Goal: Communication & Community: Connect with others

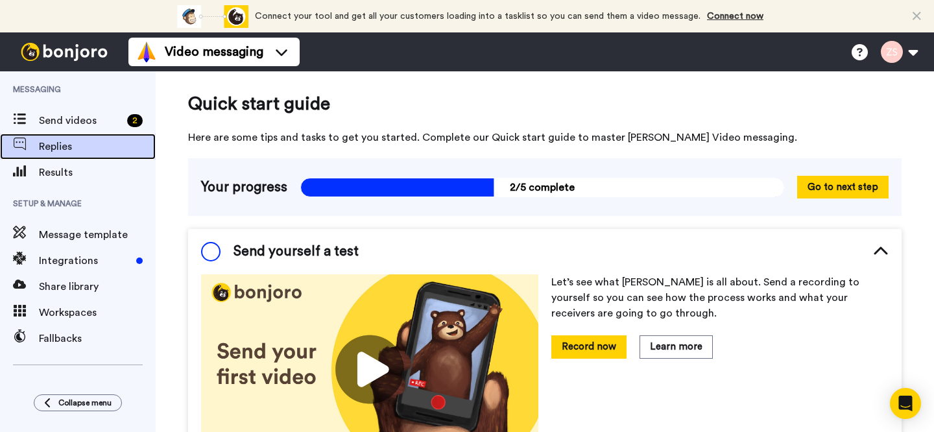
click at [49, 145] on span "Replies" at bounding box center [97, 147] width 117 height 16
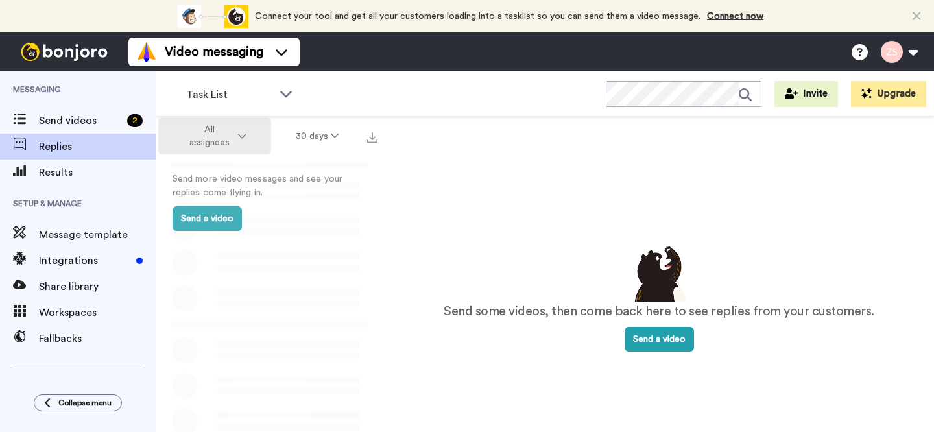
click at [245, 132] on icon at bounding box center [242, 136] width 8 height 9
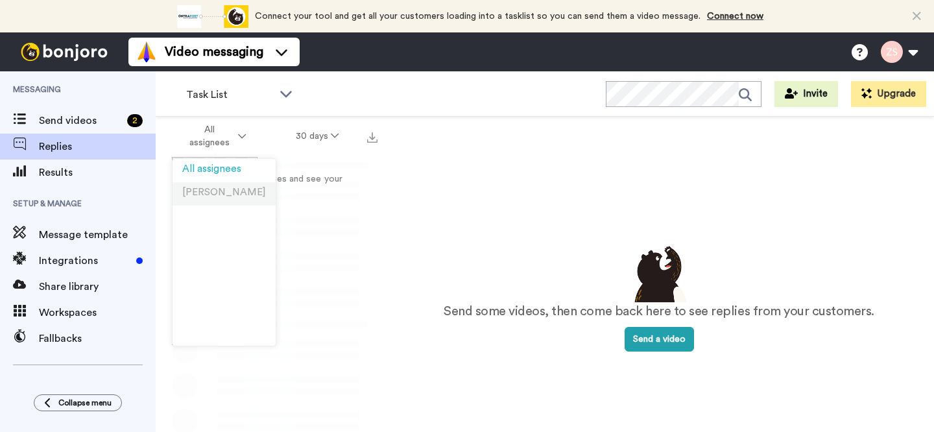
click at [216, 191] on span "Zachary Spear" at bounding box center [224, 192] width 84 height 10
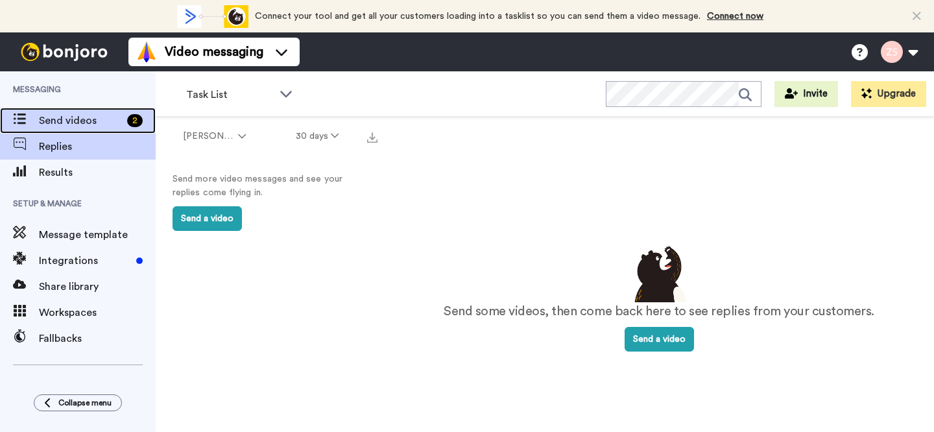
click at [62, 123] on span "Send videos" at bounding box center [80, 121] width 83 height 16
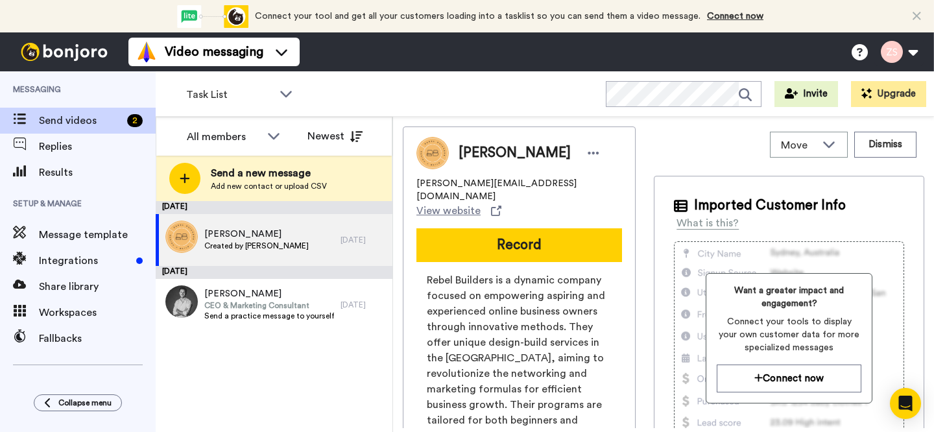
drag, startPoint x: 931, startPoint y: 2, endPoint x: 870, endPoint y: 4, distance: 61.6
click at [795, 4] on div "Connect your tool now! Connect your tool and get all your customers loading int…" at bounding box center [467, 16] width 934 height 32
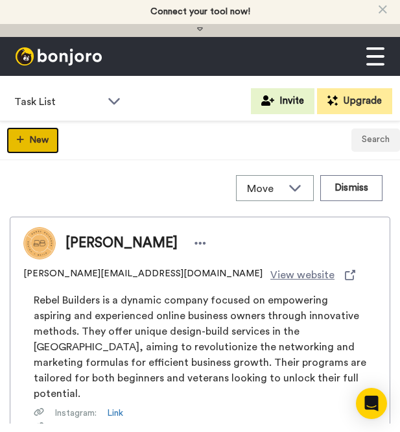
click at [34, 140] on button "New" at bounding box center [32, 140] width 53 height 27
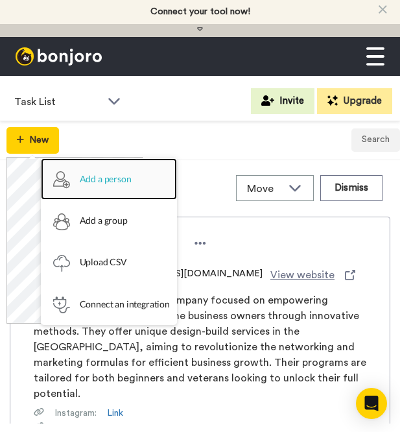
click at [130, 182] on link "Add a person" at bounding box center [109, 179] width 136 height 42
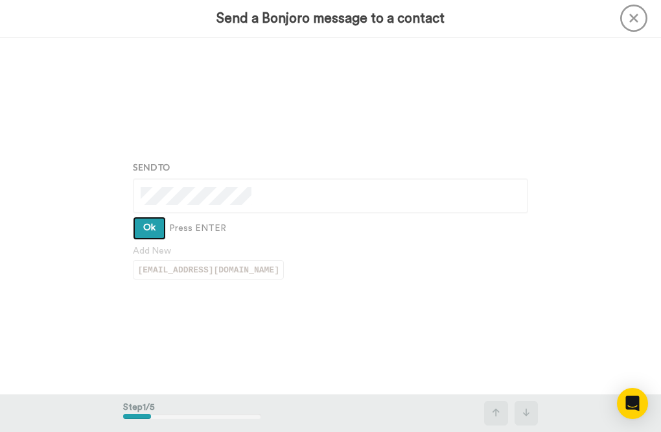
click at [152, 226] on button "Ok" at bounding box center [149, 228] width 33 height 23
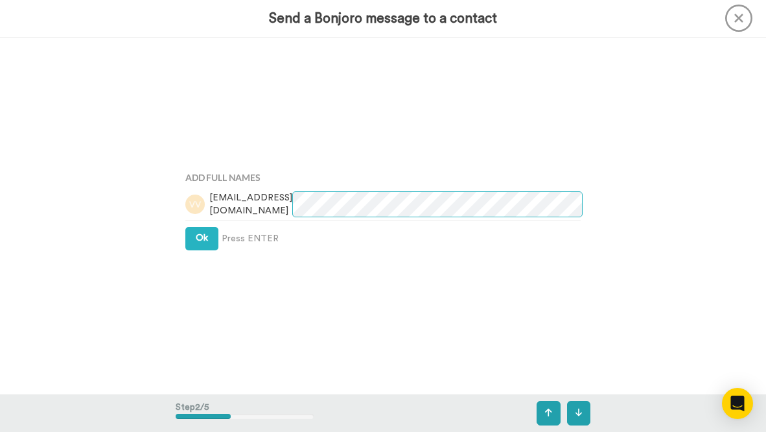
scroll to position [378, 0]
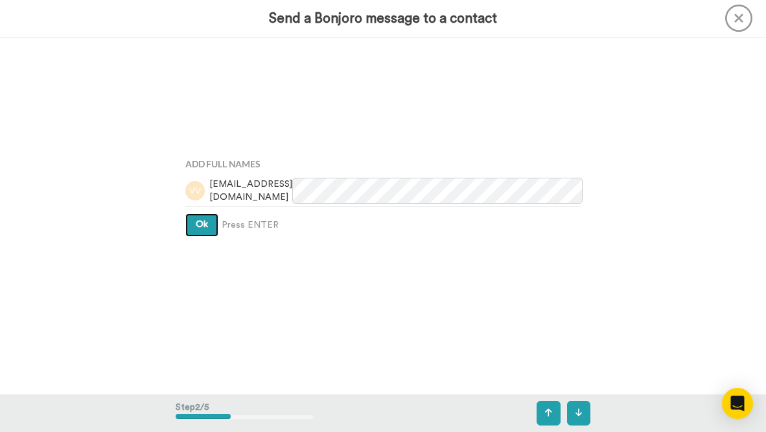
click at [196, 224] on span "Ok" at bounding box center [202, 224] width 12 height 9
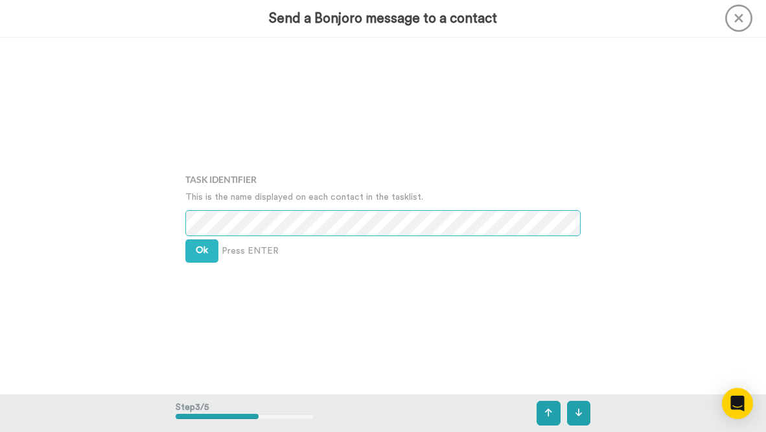
scroll to position [714, 0]
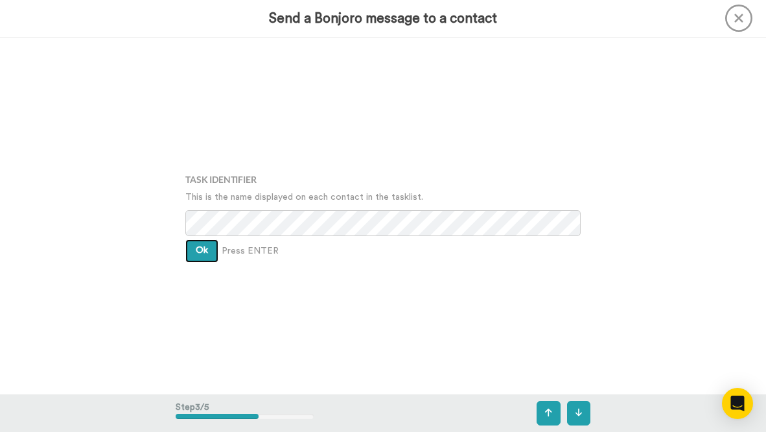
click at [196, 248] on span "Ok" at bounding box center [202, 250] width 12 height 9
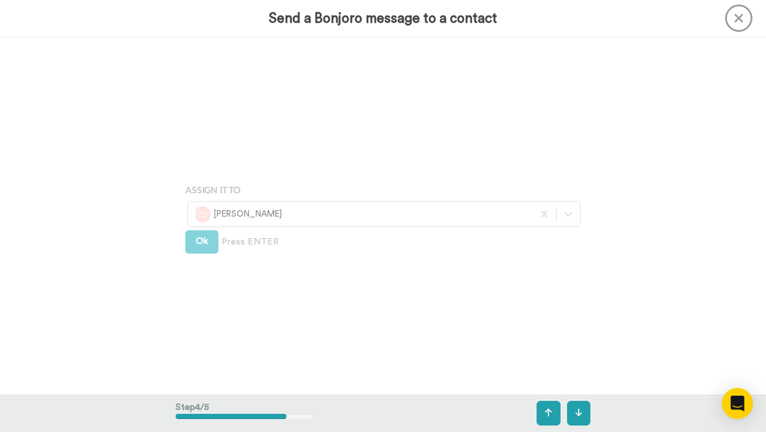
scroll to position [1071, 0]
click at [196, 244] on span "Ok" at bounding box center [202, 240] width 12 height 9
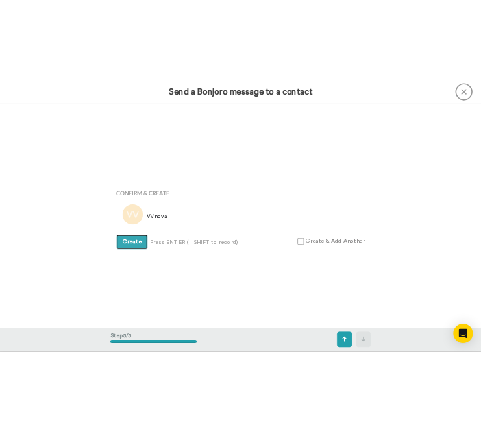
scroll to position [1427, 0]
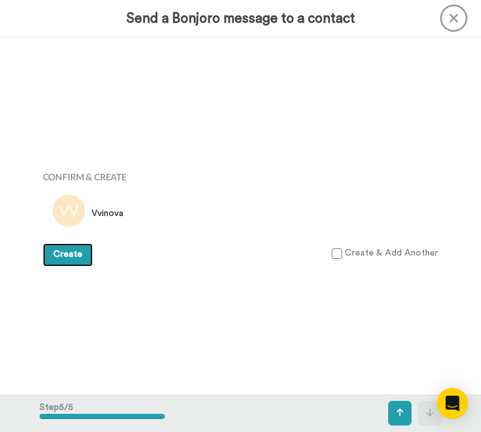
click at [64, 256] on span "Create" at bounding box center [67, 254] width 29 height 9
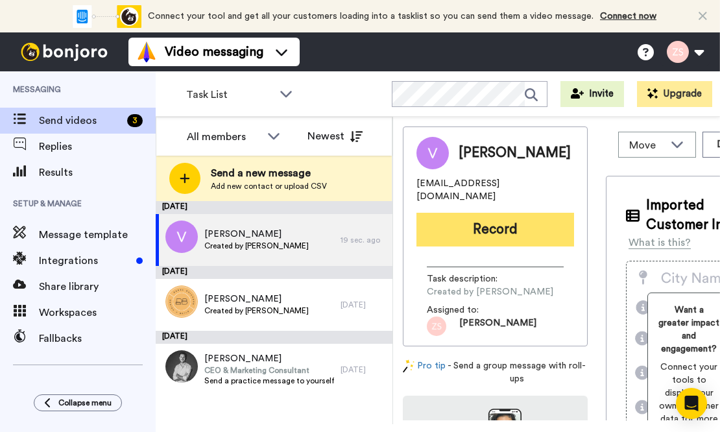
click at [480, 219] on button "Record" at bounding box center [495, 230] width 158 height 34
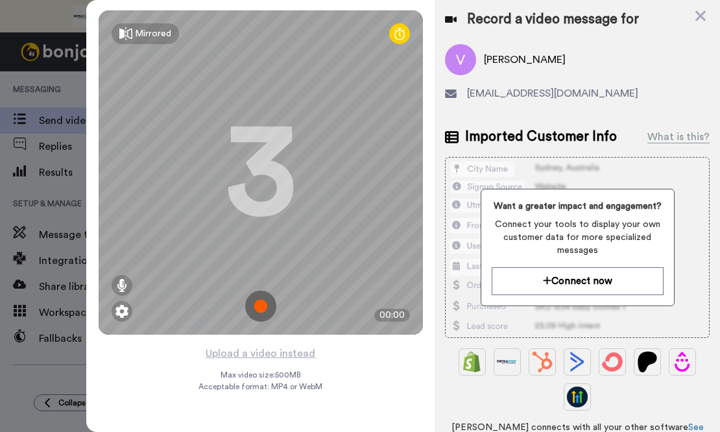
click at [261, 306] on img at bounding box center [260, 306] width 31 height 31
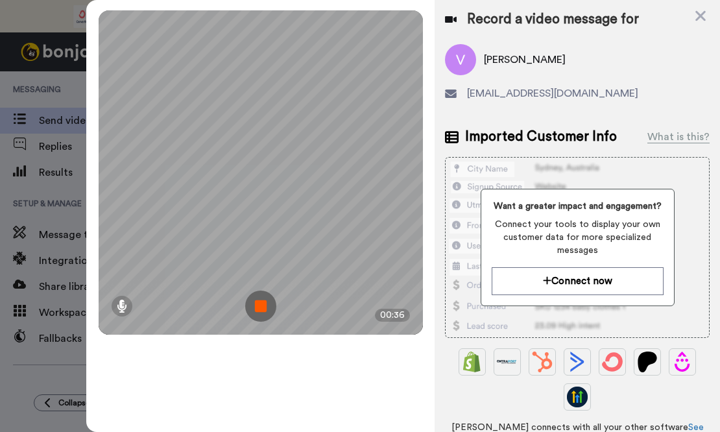
click at [261, 306] on img at bounding box center [260, 306] width 31 height 31
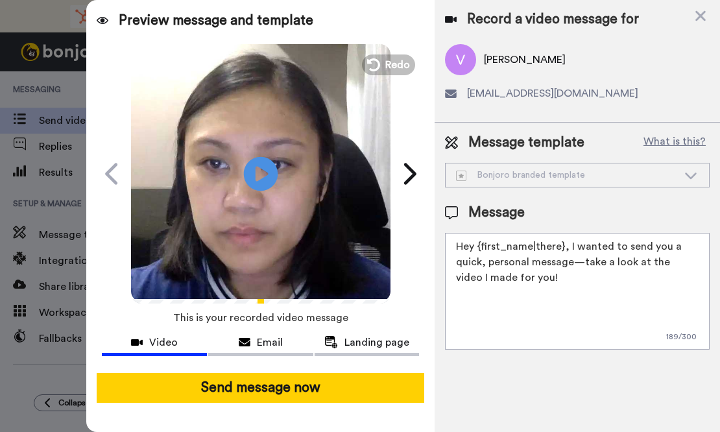
click at [258, 173] on icon "Play/Pause" at bounding box center [261, 174] width 34 height 62
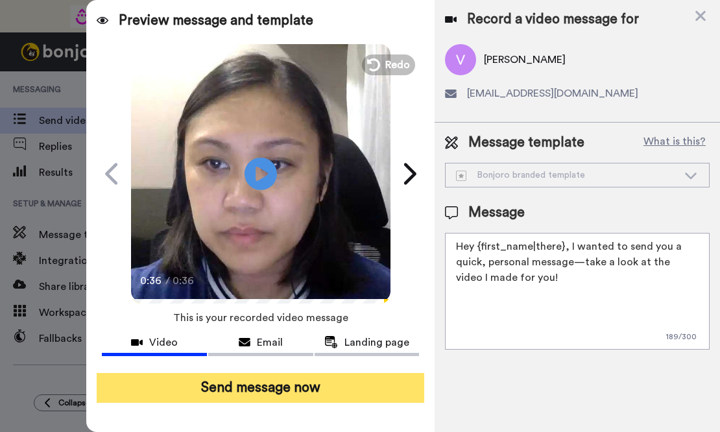
click at [292, 392] on button "Send message now" at bounding box center [260, 388] width 327 height 30
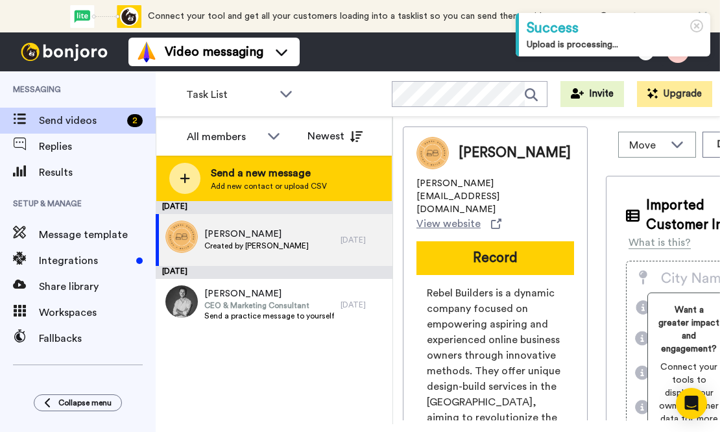
click at [189, 176] on icon at bounding box center [185, 178] width 10 height 12
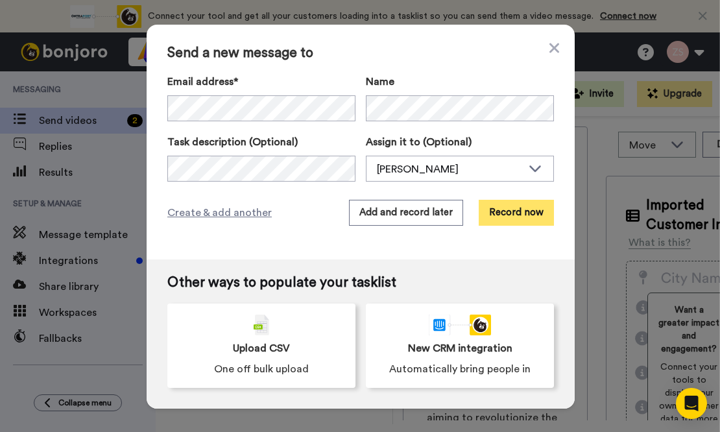
click at [534, 212] on button "Record now" at bounding box center [516, 213] width 75 height 26
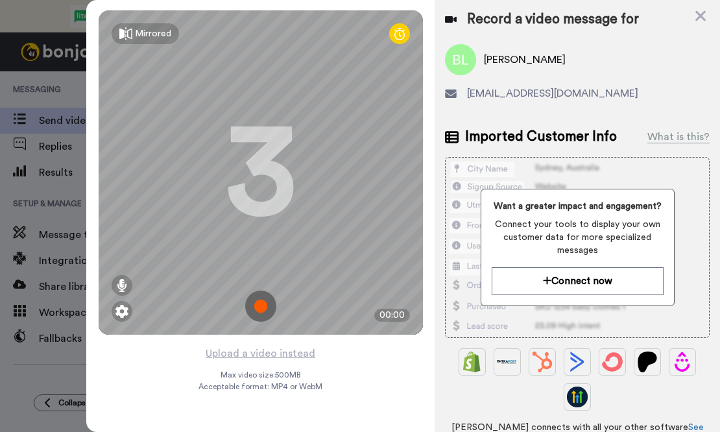
click at [260, 304] on img at bounding box center [260, 306] width 31 height 31
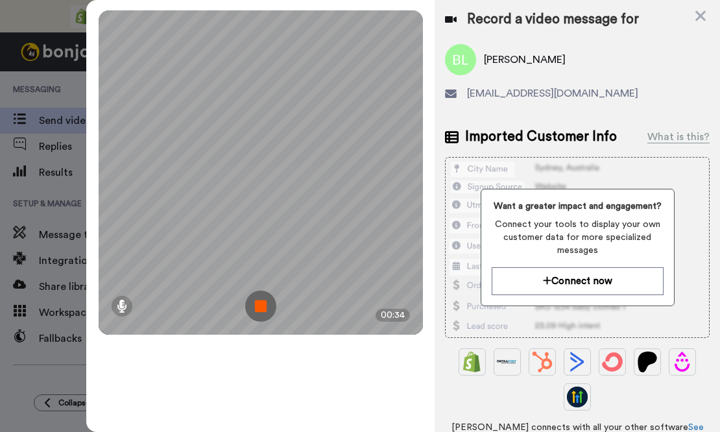
click at [258, 305] on img at bounding box center [260, 306] width 31 height 31
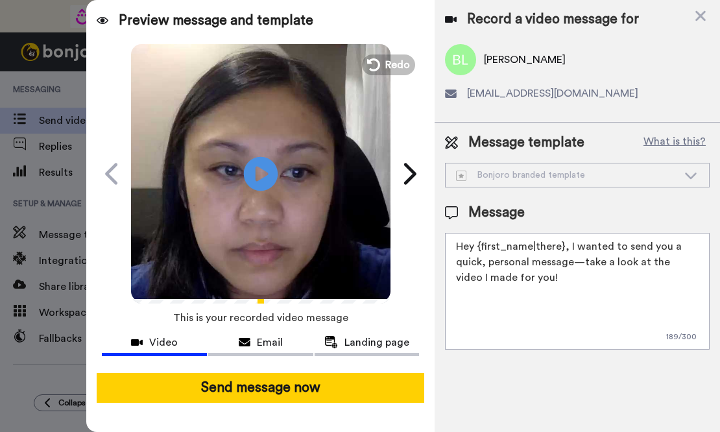
click at [255, 169] on icon at bounding box center [261, 173] width 34 height 34
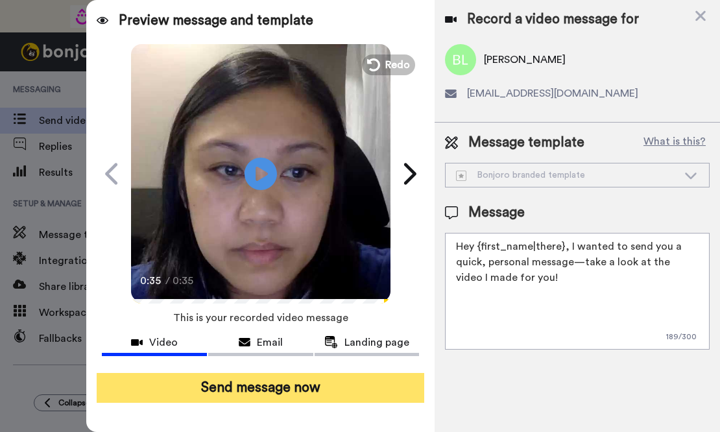
click at [272, 387] on button "Send message now" at bounding box center [260, 388] width 327 height 30
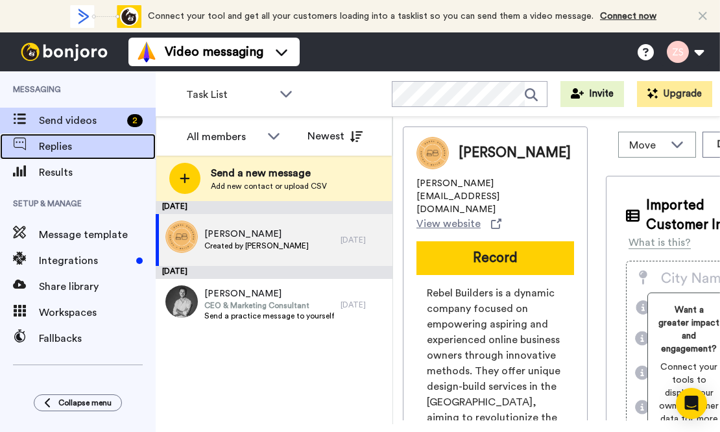
click at [84, 157] on div "Replies" at bounding box center [78, 147] width 156 height 26
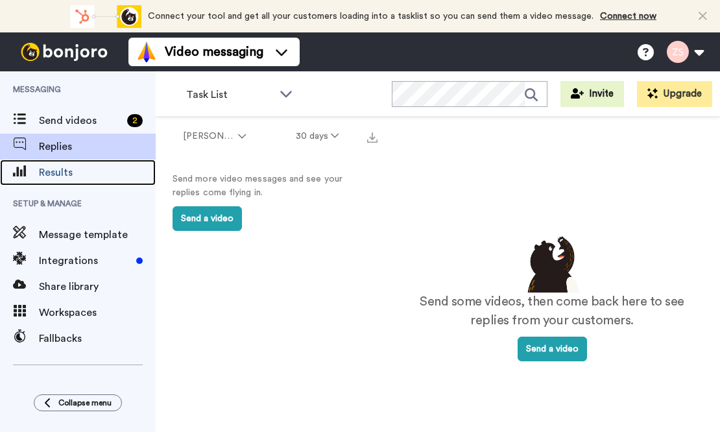
click at [56, 170] on span "Results" at bounding box center [97, 173] width 117 height 16
